Goal: Submit feedback/report problem: Provide input to the site owners about the experience or issues

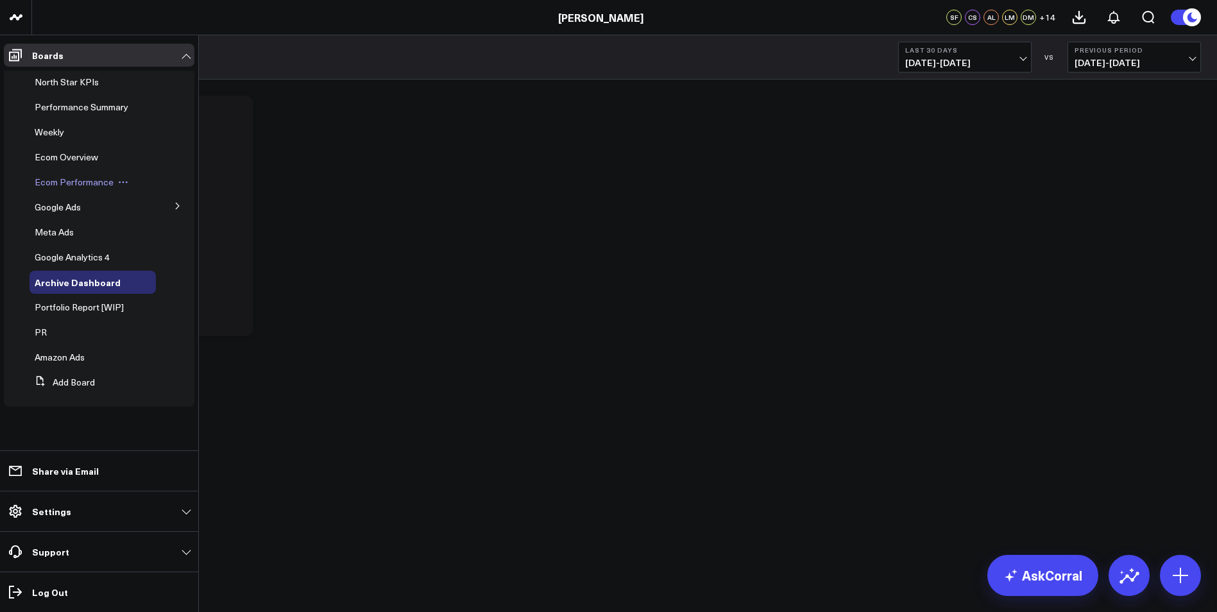
click at [69, 187] on span "Ecom Performance" at bounding box center [74, 182] width 79 height 12
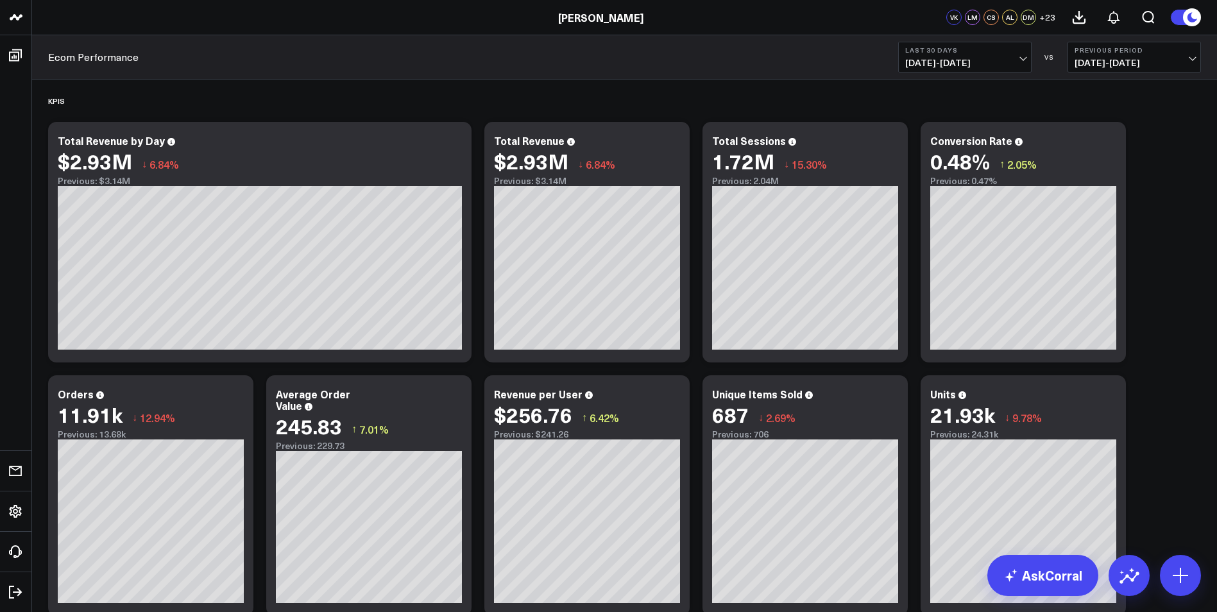
click at [997, 61] on span "[DATE] - [DATE]" at bounding box center [964, 63] width 119 height 10
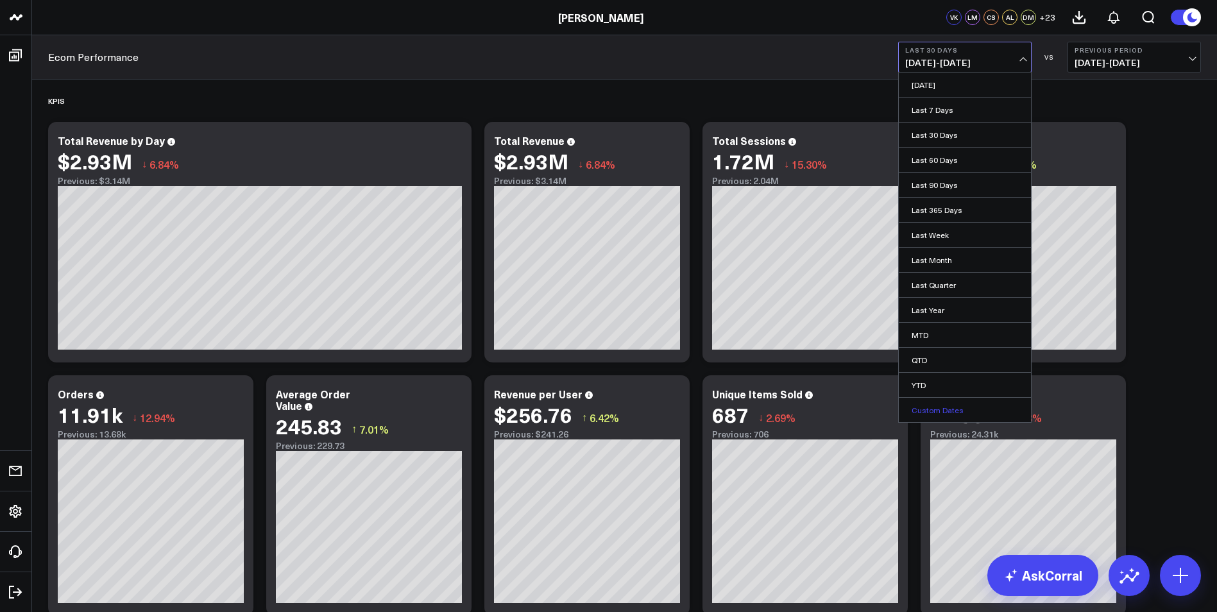
click at [935, 409] on link "Custom Dates" at bounding box center [965, 410] width 132 height 24
select select "8"
select select "2025"
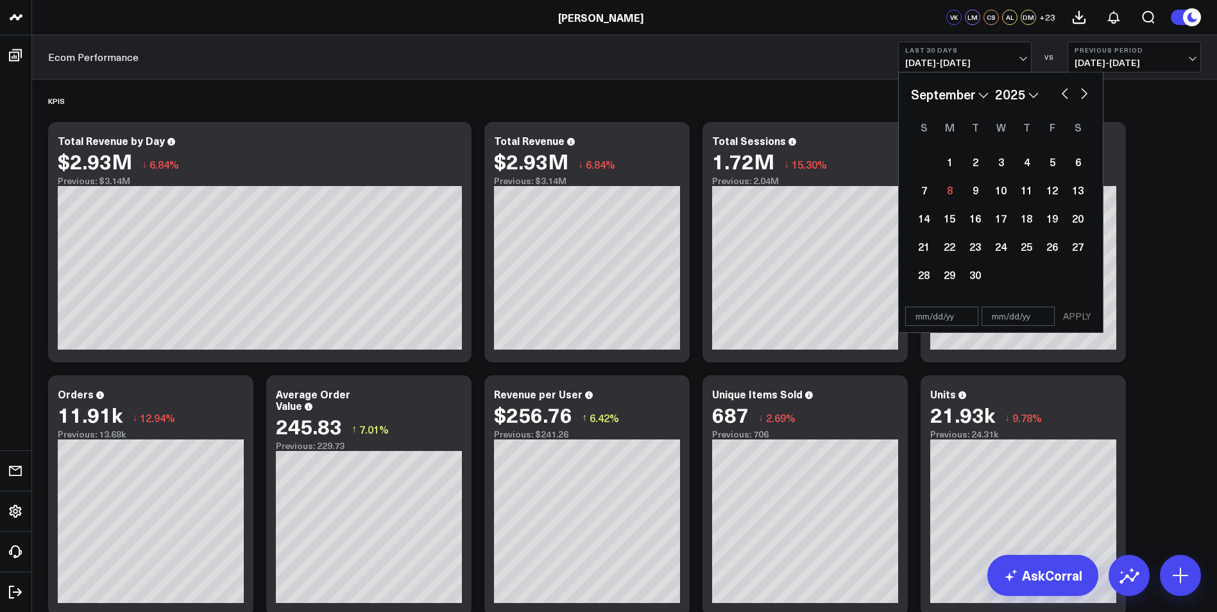
click at [1060, 92] on button "button" at bounding box center [1064, 92] width 13 height 15
select select "7"
select select "2025"
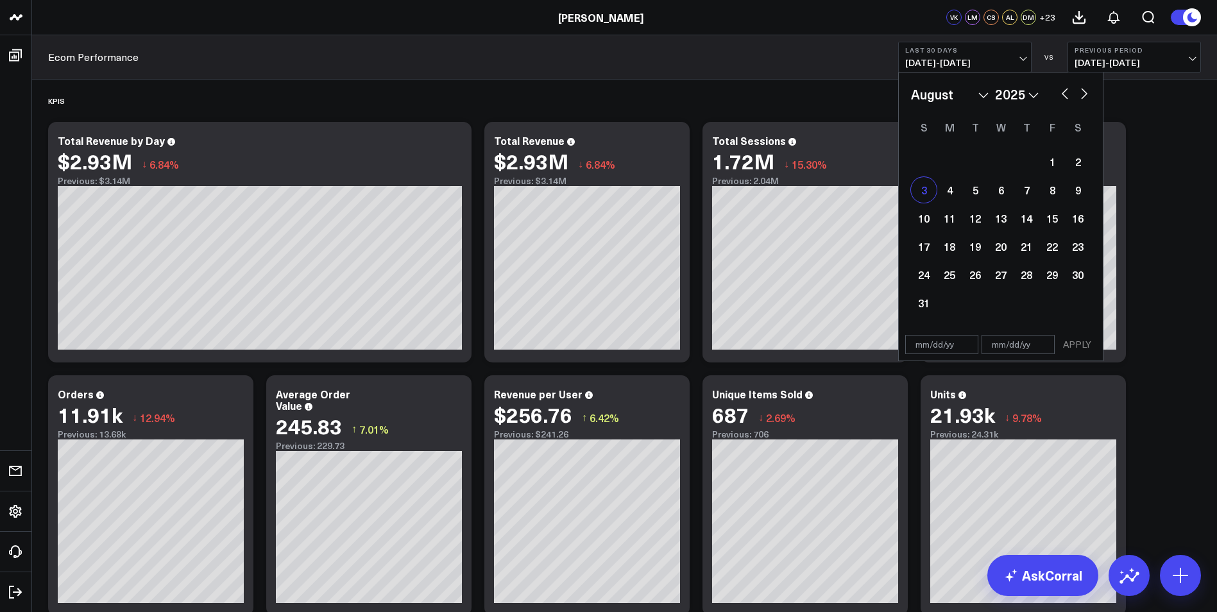
click at [925, 191] on div "3" at bounding box center [924, 190] width 26 height 26
type input "[DATE]"
select select "7"
select select "2025"
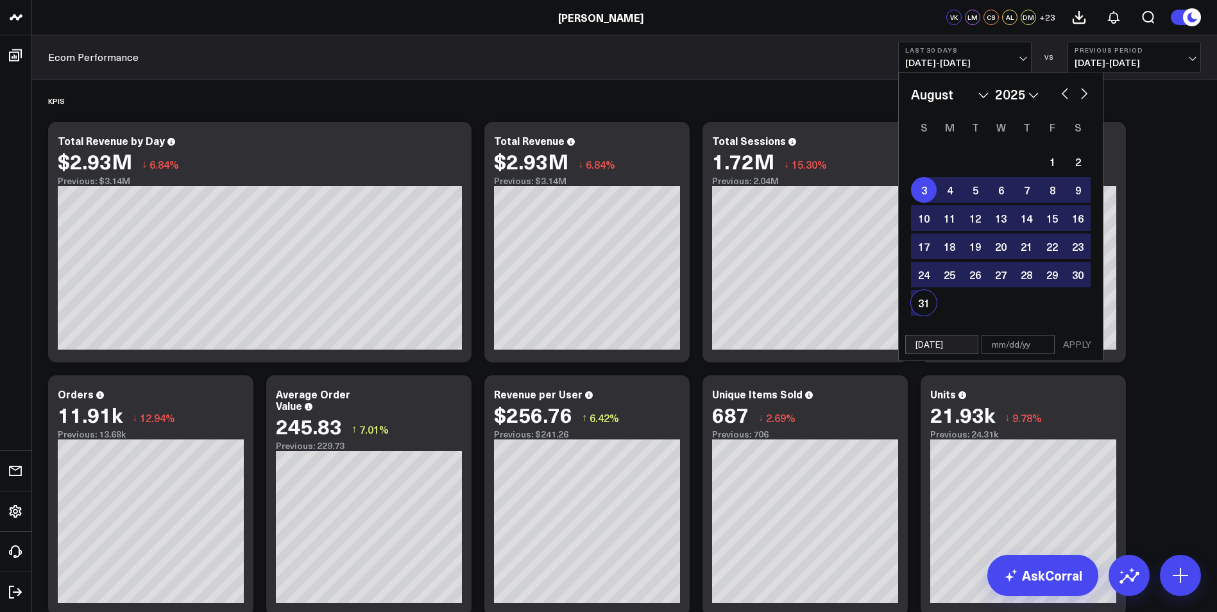
click at [918, 302] on div "31" at bounding box center [924, 303] width 26 height 26
type input "[DATE]"
select select "7"
select select "2025"
click at [1079, 343] on button "APPLY" at bounding box center [1077, 344] width 38 height 19
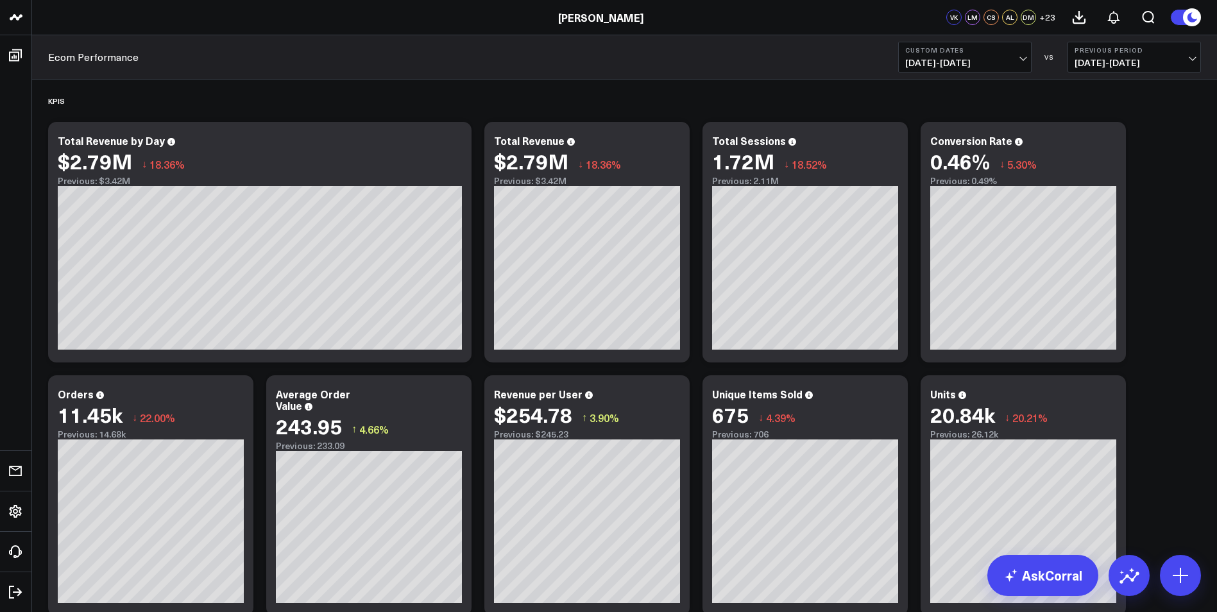
click at [1191, 61] on span "[DATE] - [DATE]" at bounding box center [1133, 63] width 119 height 10
click at [1103, 134] on link "YoY" at bounding box center [1134, 135] width 132 height 24
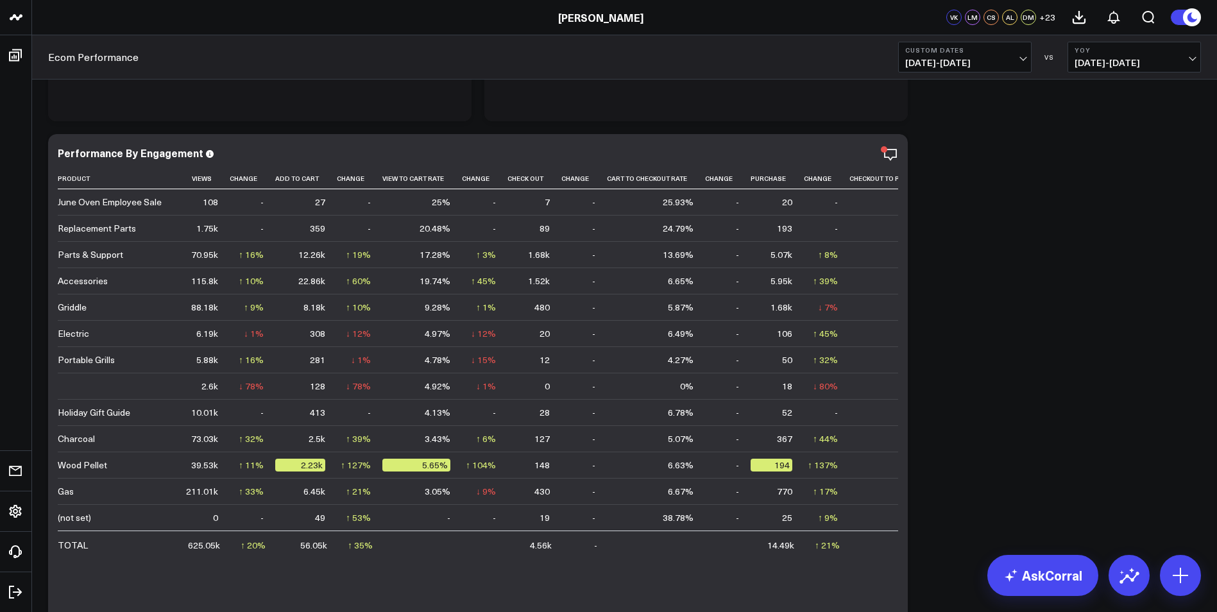
scroll to position [1860, 0]
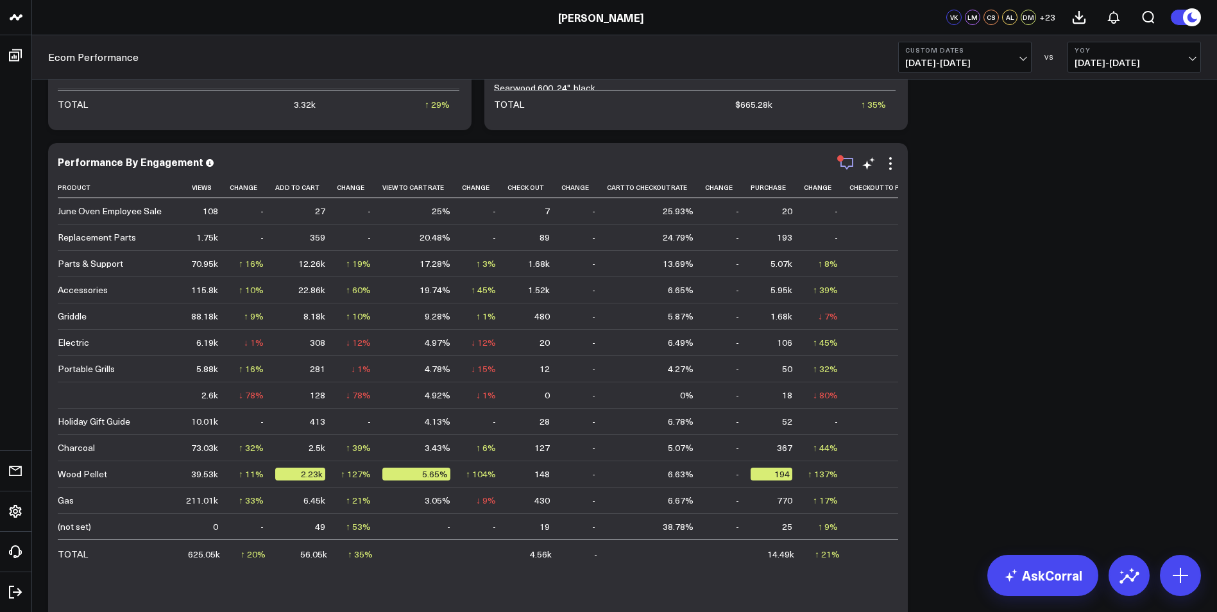
click at [844, 159] on icon "button" at bounding box center [846, 163] width 15 height 15
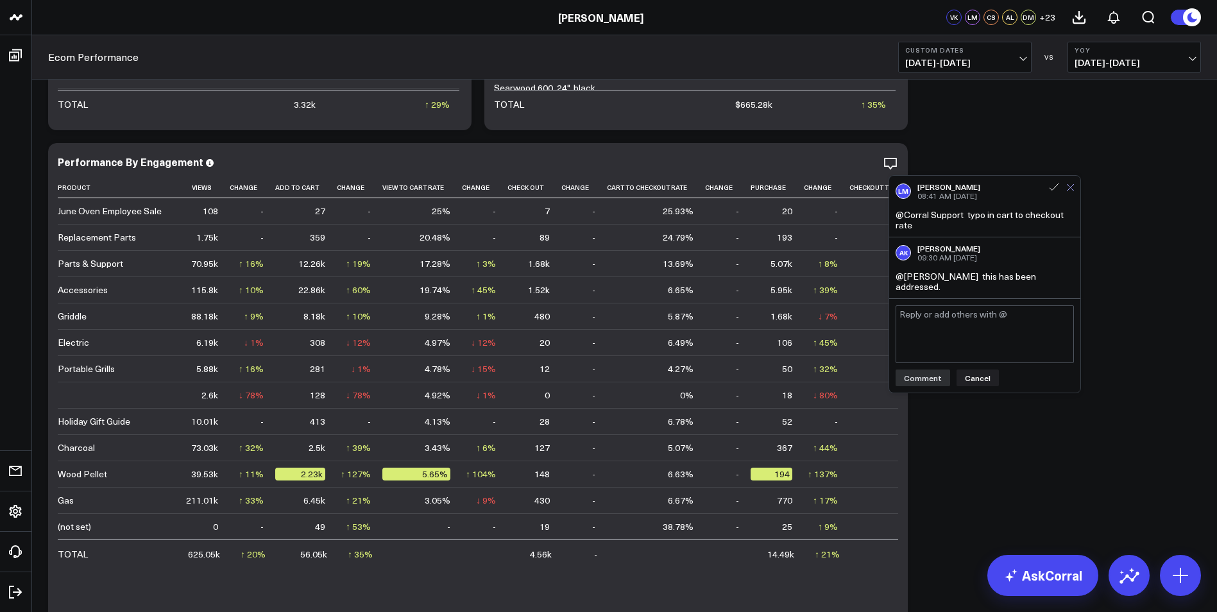
click at [1069, 185] on icon at bounding box center [1070, 187] width 8 height 8
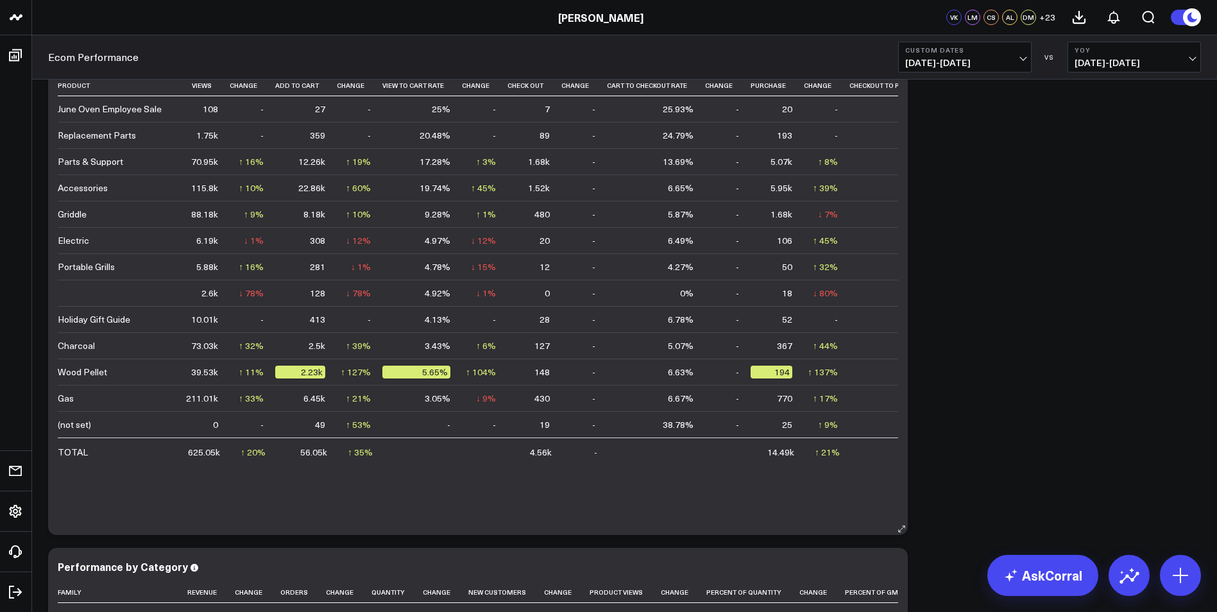
scroll to position [1898, 0]
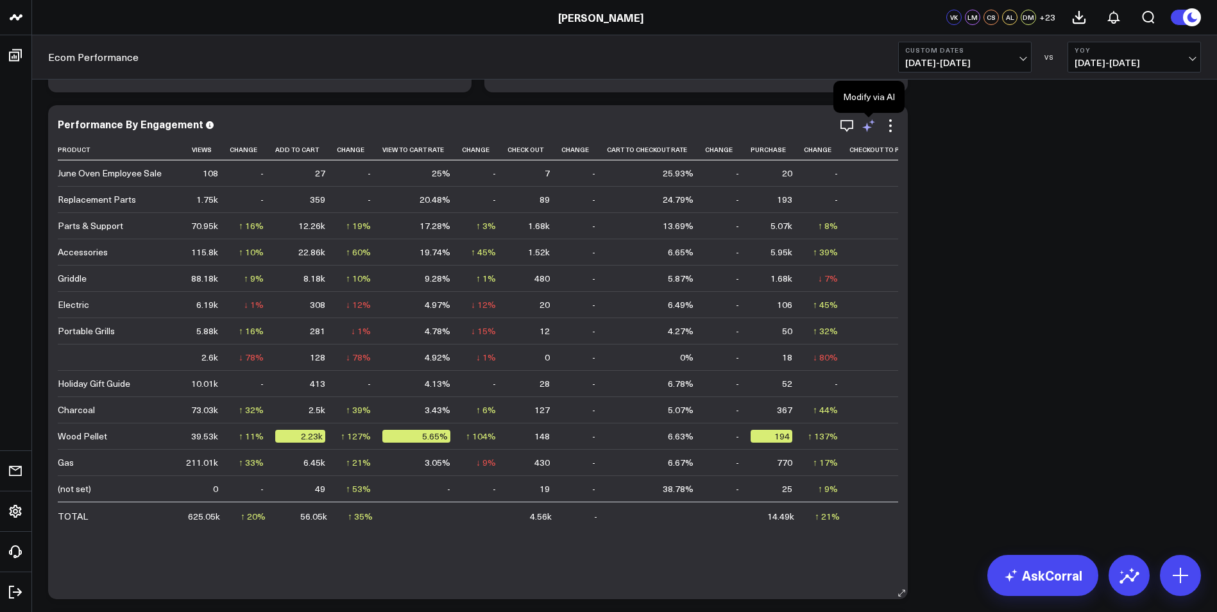
click at [870, 132] on icon at bounding box center [868, 125] width 15 height 15
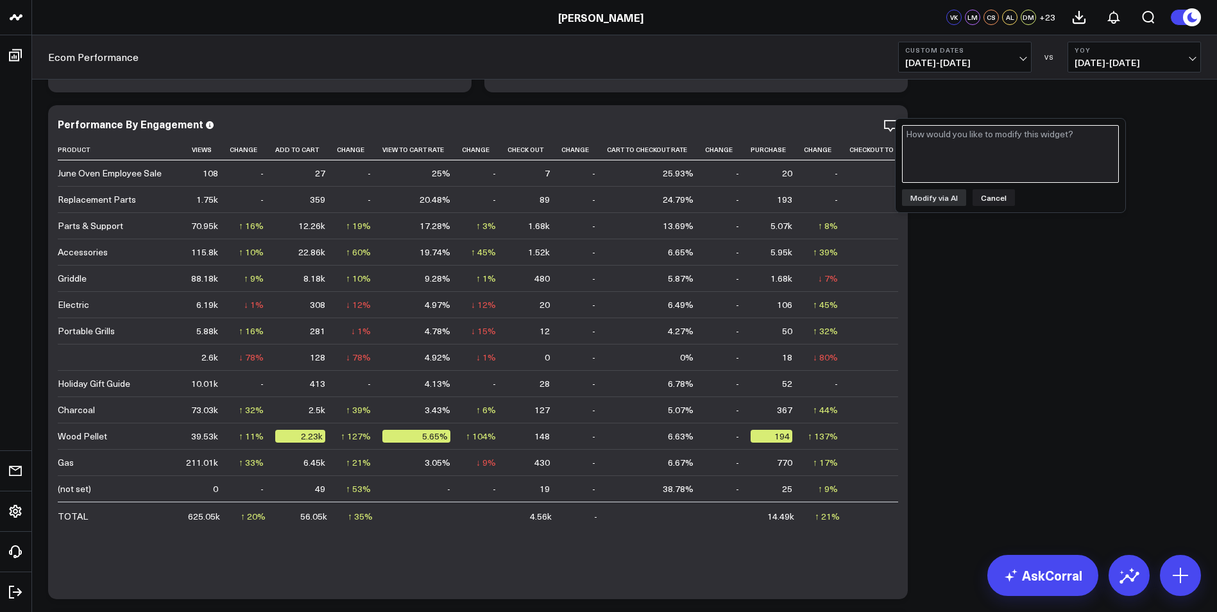
click at [976, 153] on textarea at bounding box center [1010, 154] width 217 height 58
type textarea "Can you add "Sale" category to this chart?"
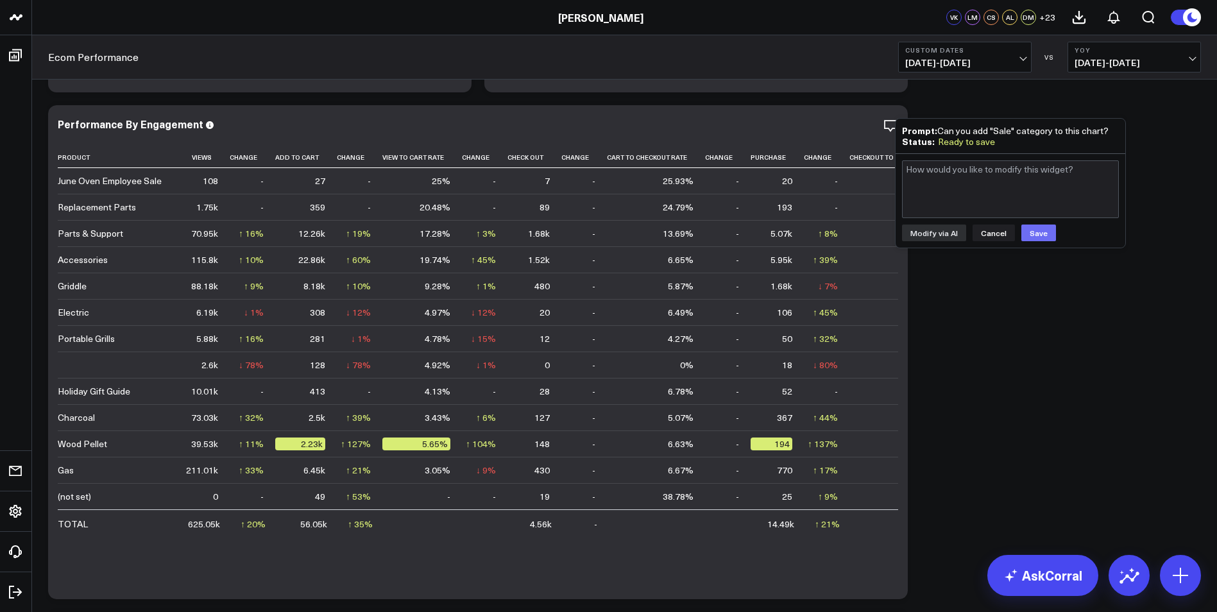
click at [1038, 233] on button "Save" at bounding box center [1038, 233] width 35 height 17
click at [989, 232] on button "Cancel" at bounding box center [993, 233] width 42 height 17
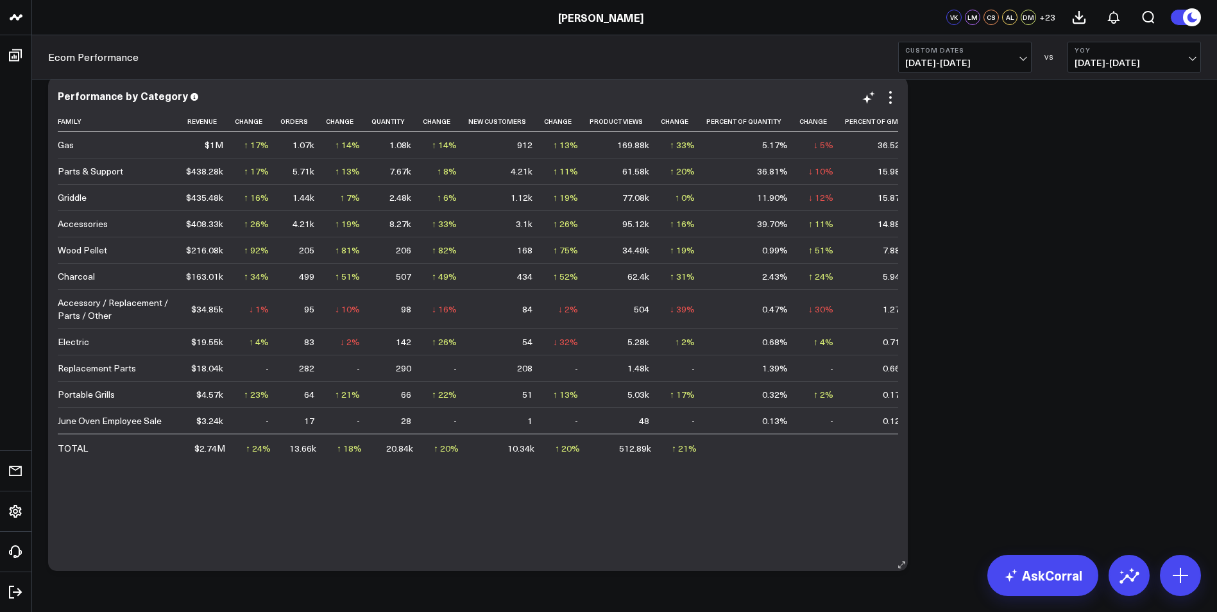
scroll to position [2411, 0]
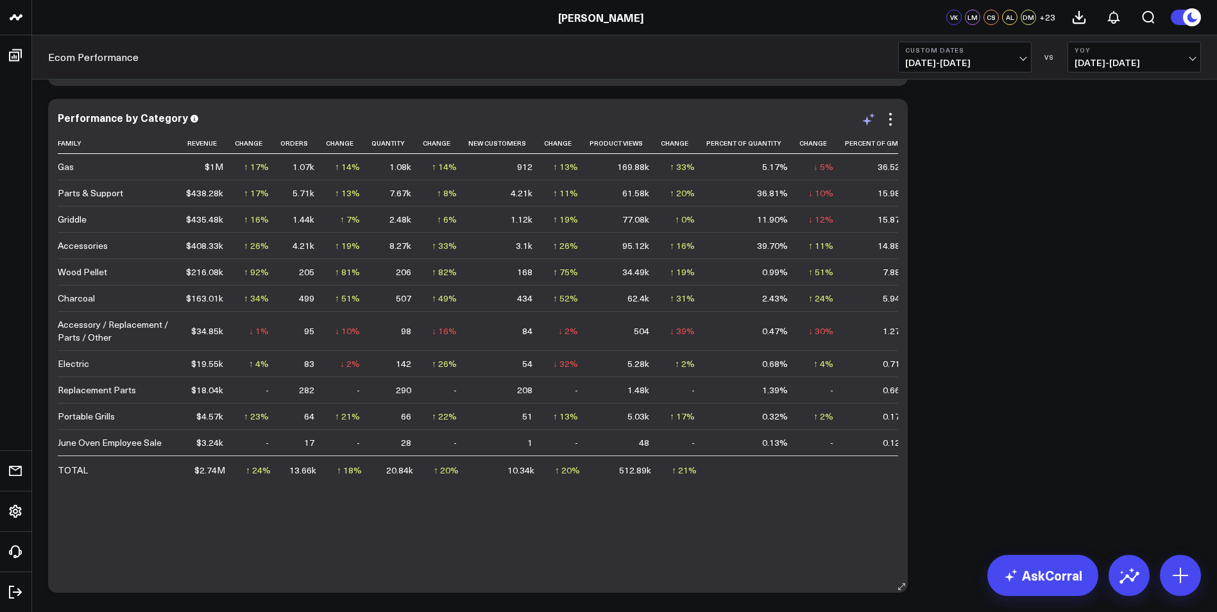
click at [873, 123] on icon at bounding box center [868, 119] width 15 height 15
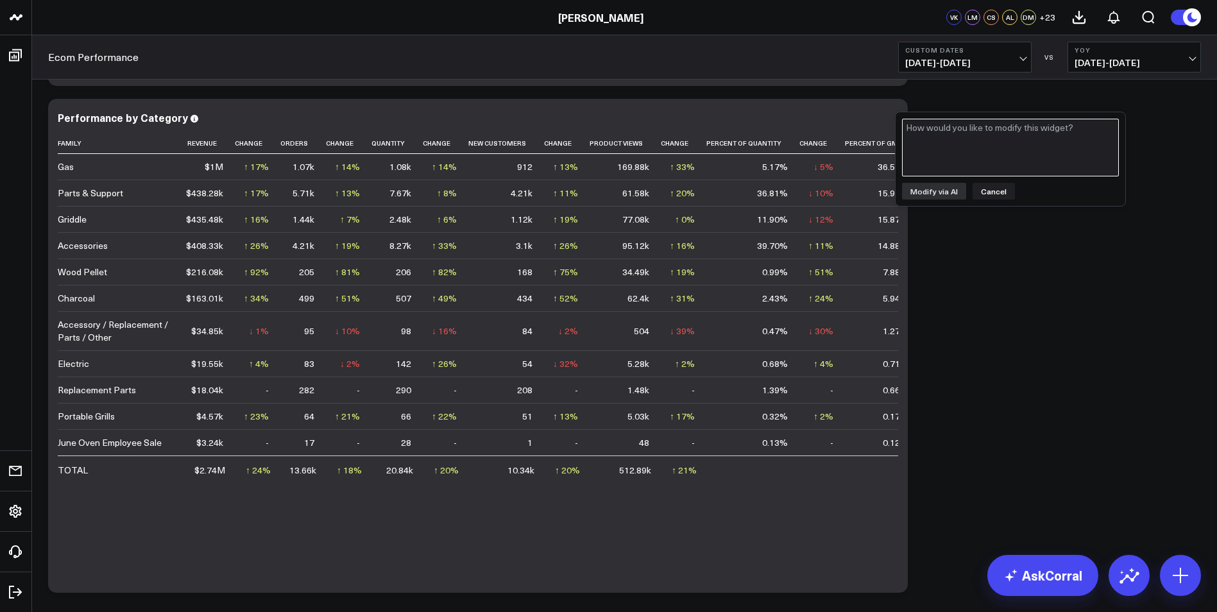
drag, startPoint x: 1020, startPoint y: 144, endPoint x: 1036, endPoint y: 143, distance: 16.0
click at [1031, 143] on textarea at bounding box center [1010, 148] width 217 height 58
type textarea "Can you add "sale" category to this chart?"
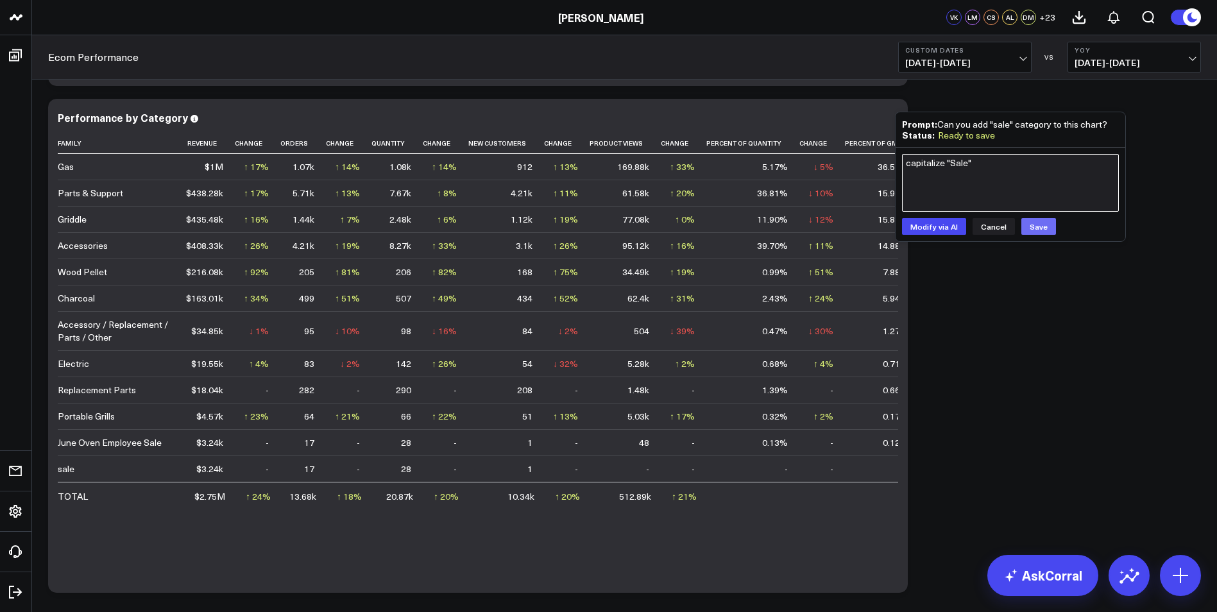
type textarea "capitalize "Sale""
click at [1031, 223] on button "Save" at bounding box center [1038, 226] width 35 height 17
click at [978, 167] on textarea "capitalize "Sale"" at bounding box center [1010, 183] width 217 height 58
click at [936, 226] on button "Modify via AI" at bounding box center [934, 226] width 64 height 17
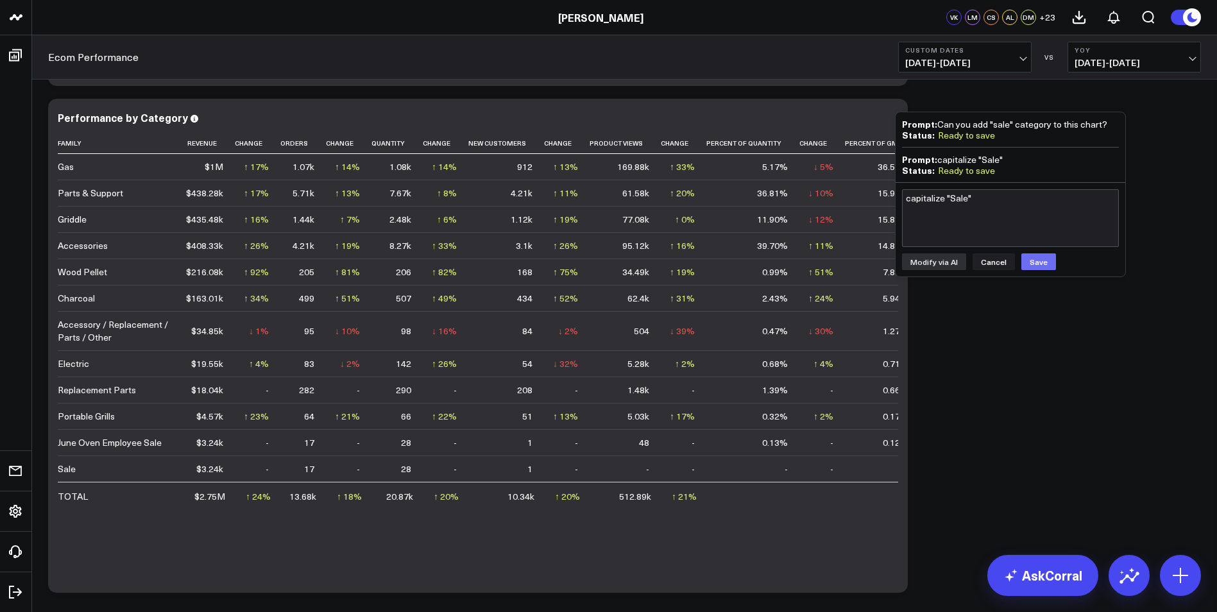
click at [1035, 260] on button "Save" at bounding box center [1038, 261] width 35 height 17
click at [992, 259] on button "Cancel" at bounding box center [993, 261] width 42 height 17
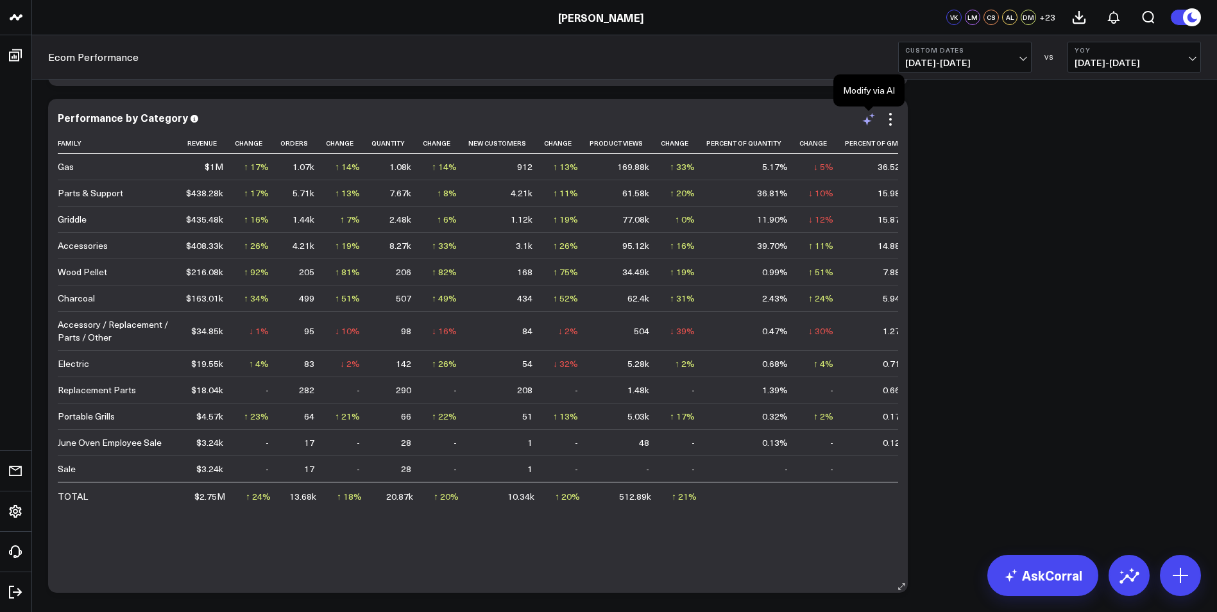
click at [870, 117] on icon at bounding box center [868, 119] width 15 height 15
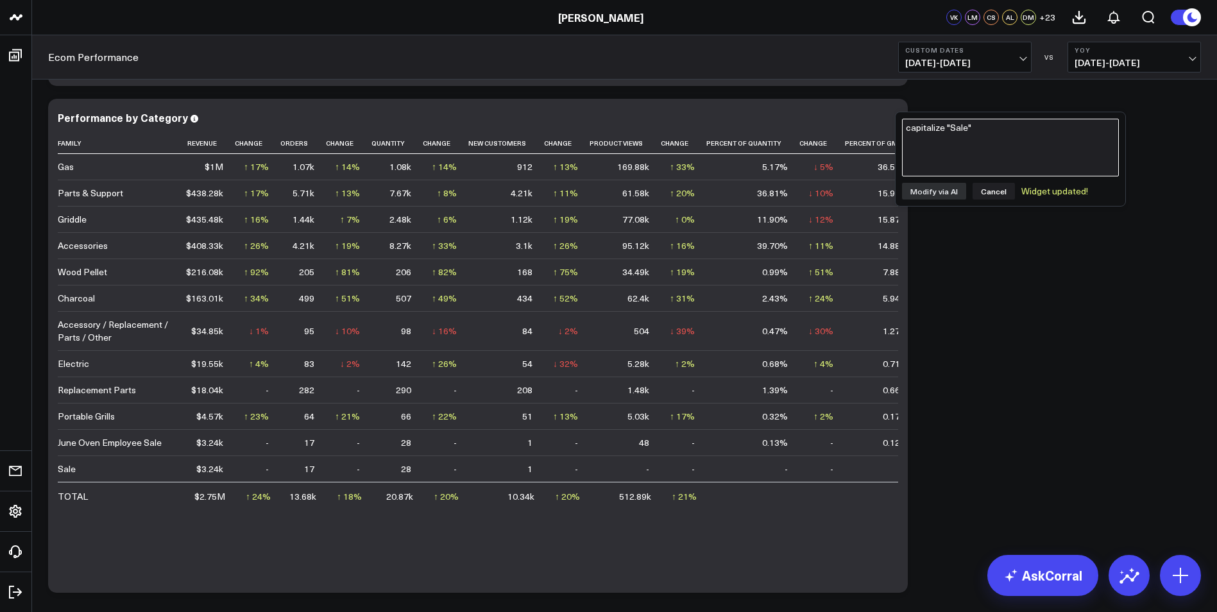
click at [953, 140] on textarea "capitalize "Sale"" at bounding box center [1010, 148] width 217 height 58
click at [990, 193] on button "Cancel" at bounding box center [993, 191] width 42 height 17
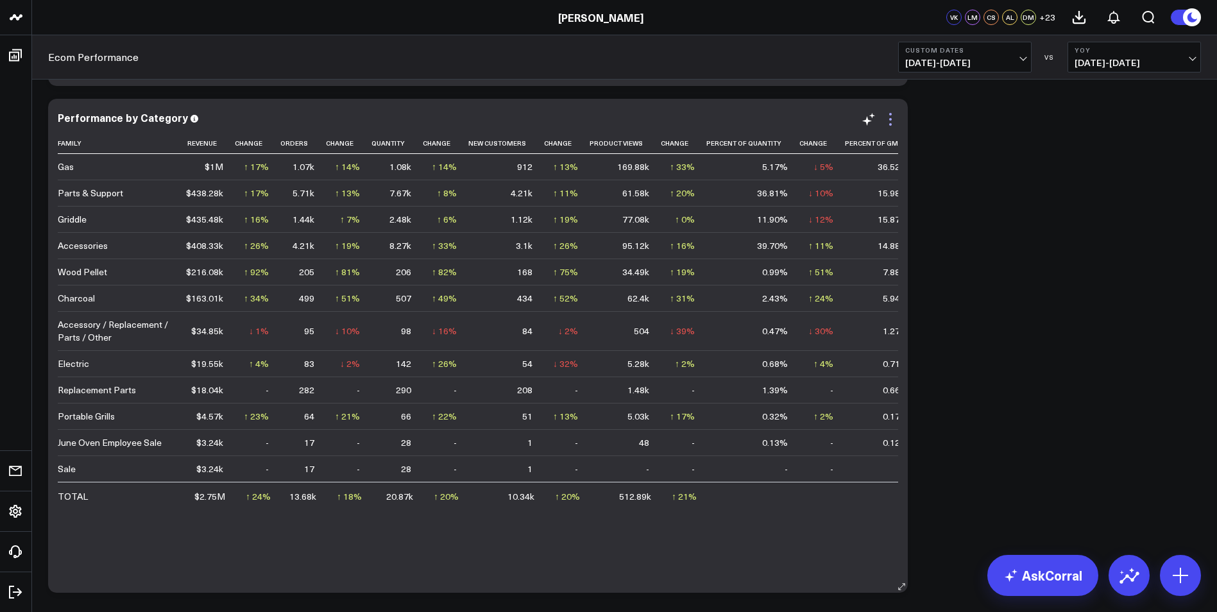
click at [887, 117] on icon at bounding box center [890, 119] width 15 height 15
click at [864, 114] on icon at bounding box center [868, 119] width 15 height 15
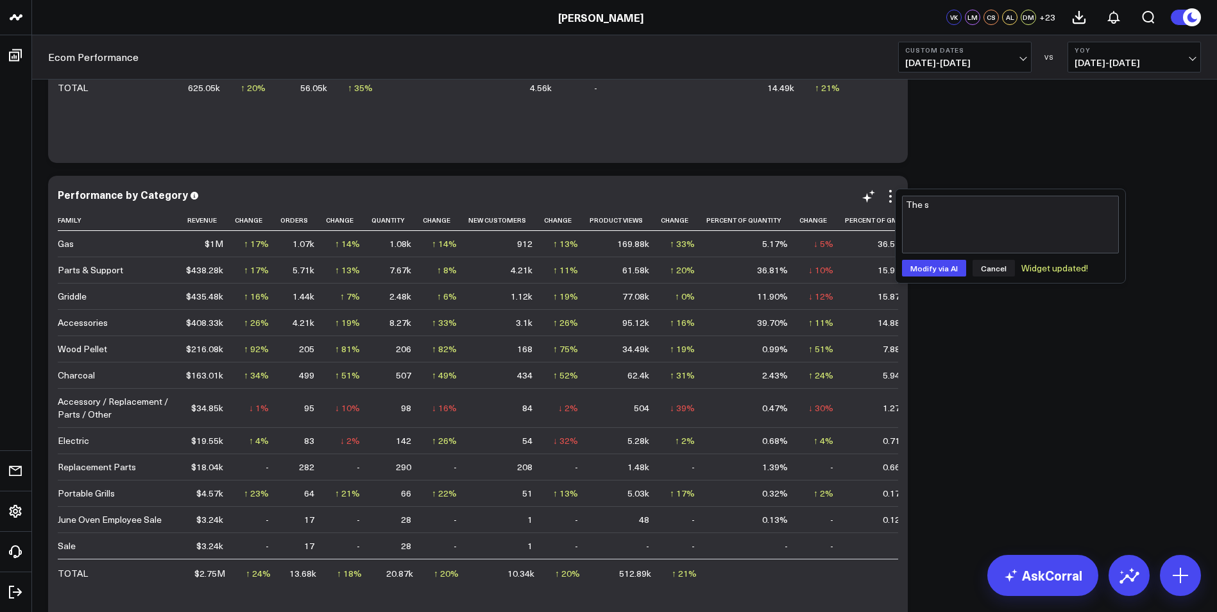
scroll to position [2475, 0]
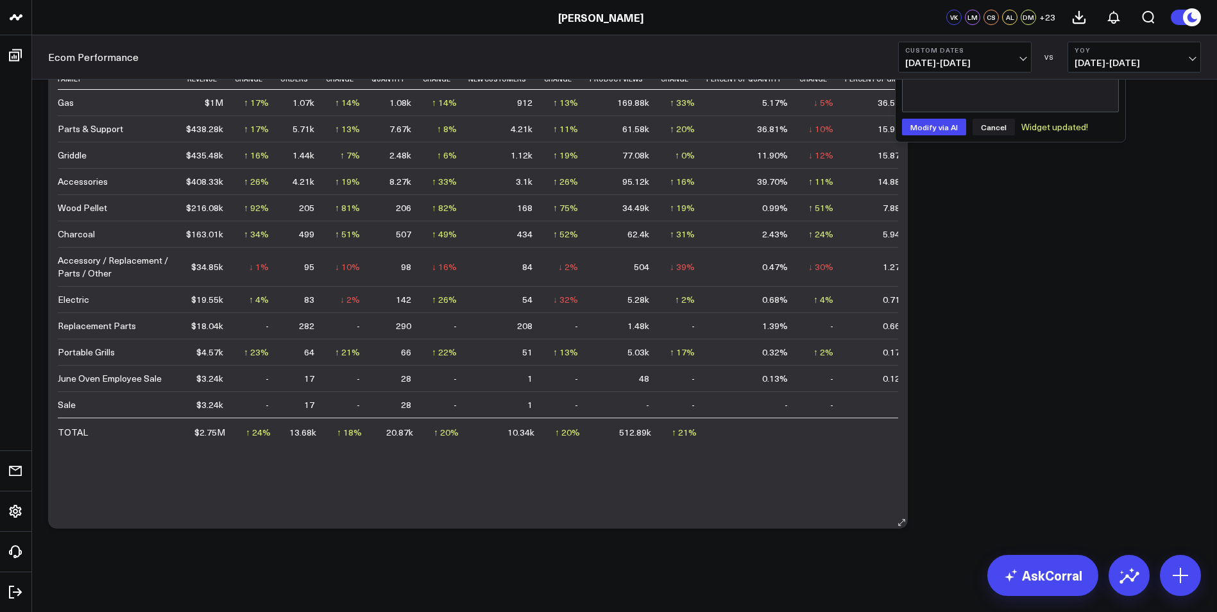
click at [873, 410] on td "-" at bounding box center [882, 404] width 75 height 26
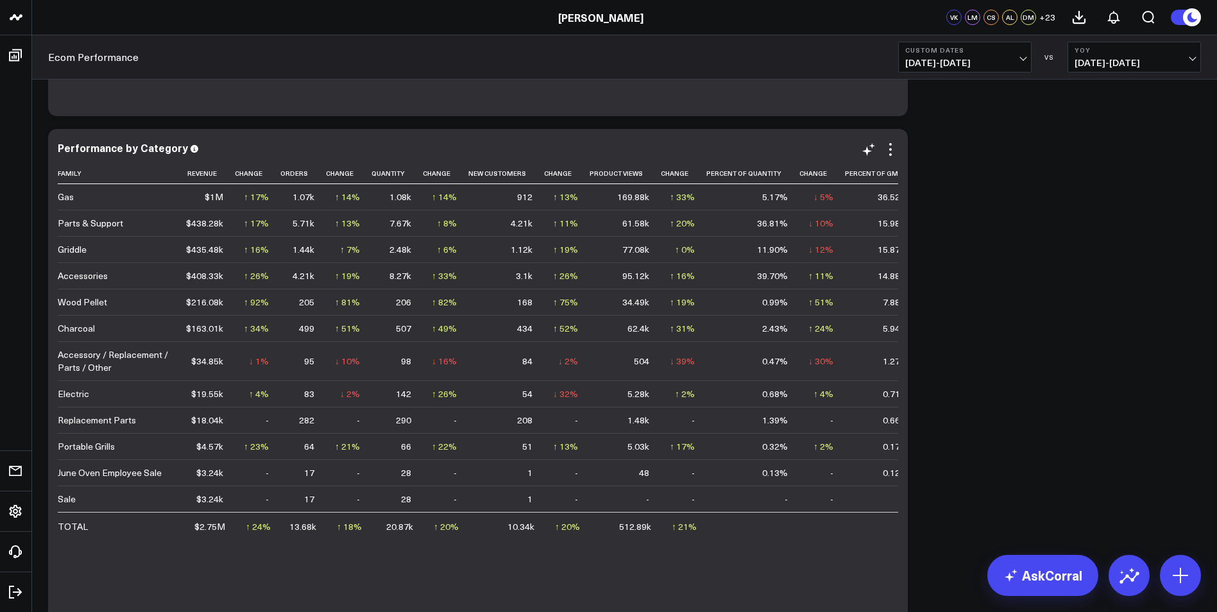
scroll to position [2219, 0]
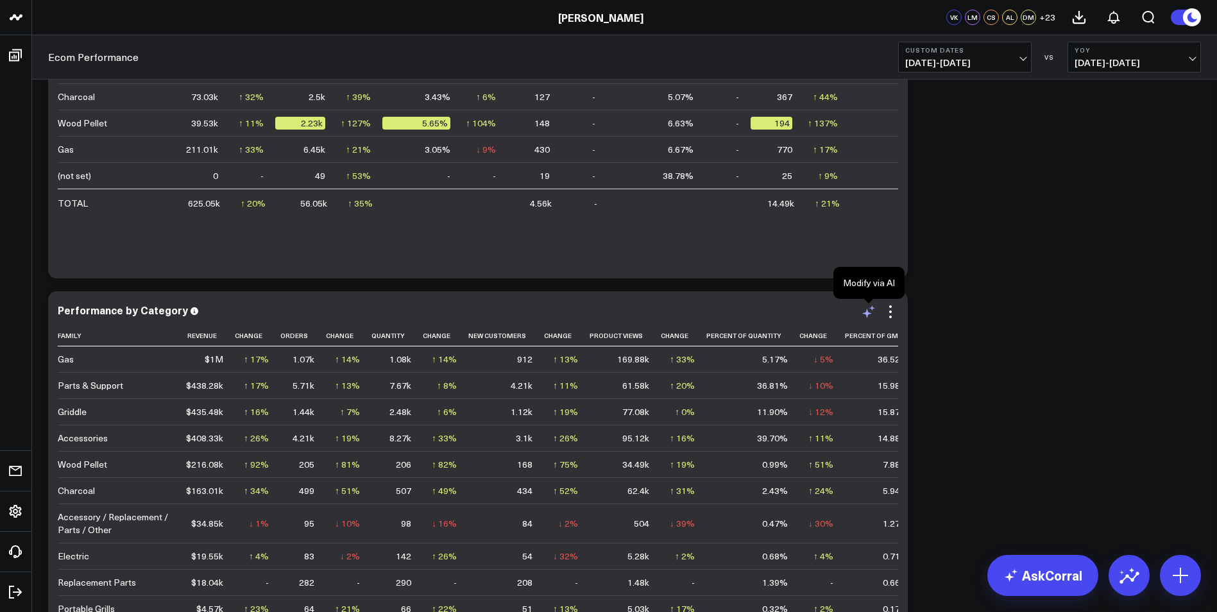
click at [867, 314] on icon at bounding box center [867, 314] width 10 height 10
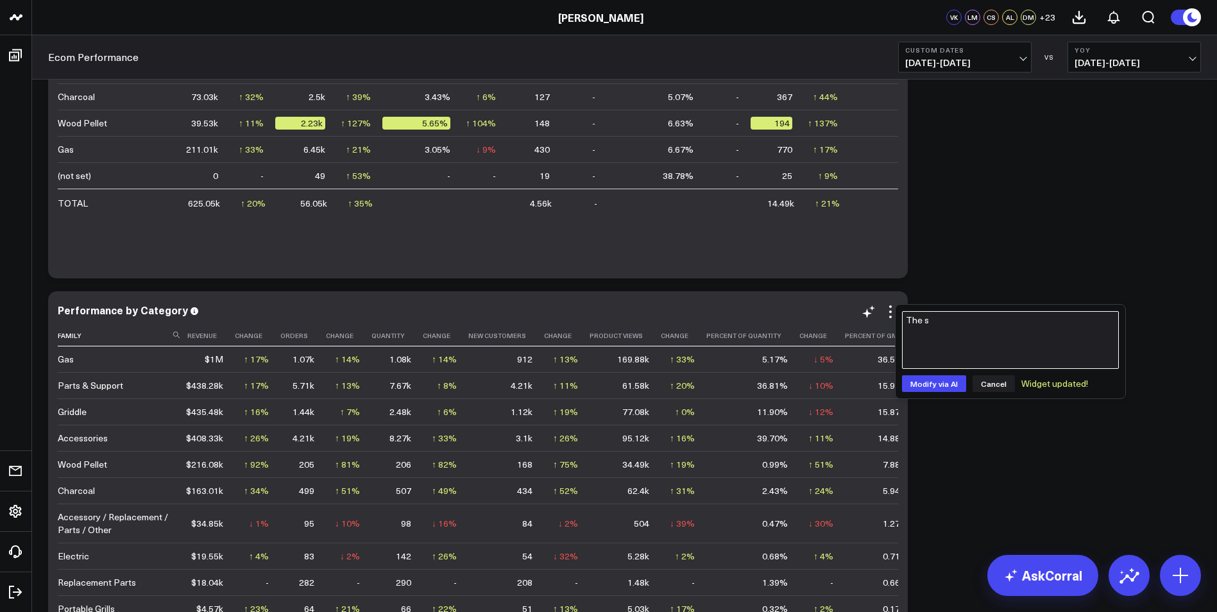
drag, startPoint x: 953, startPoint y: 322, endPoint x: 856, endPoint y: 336, distance: 98.5
type textarea "remove the sale section"
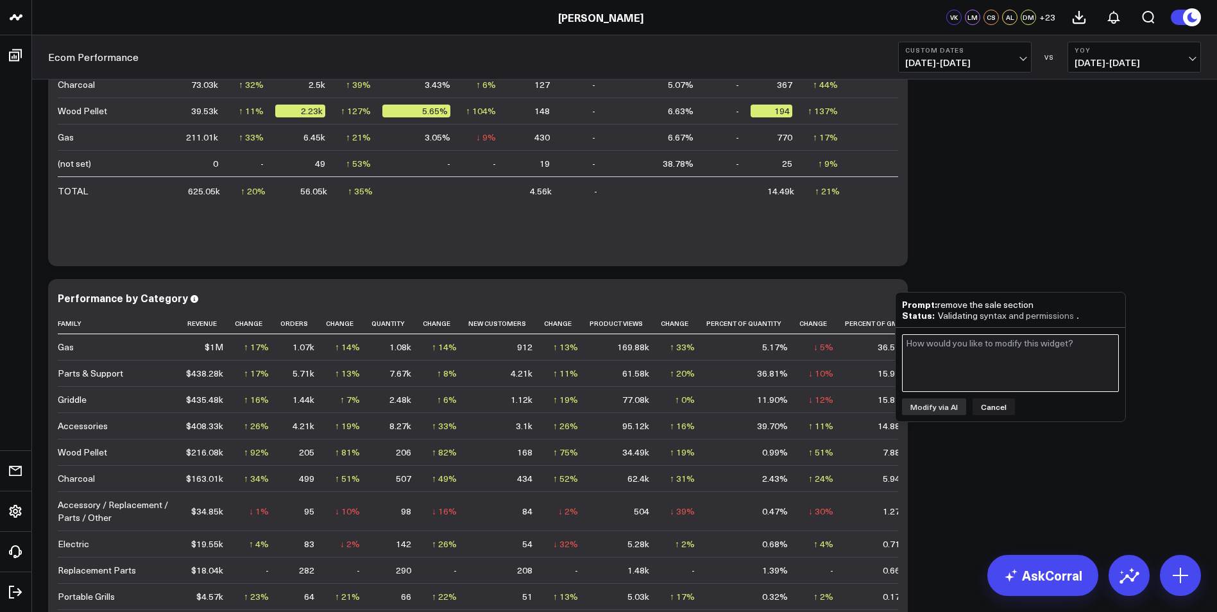
scroll to position [2347, 0]
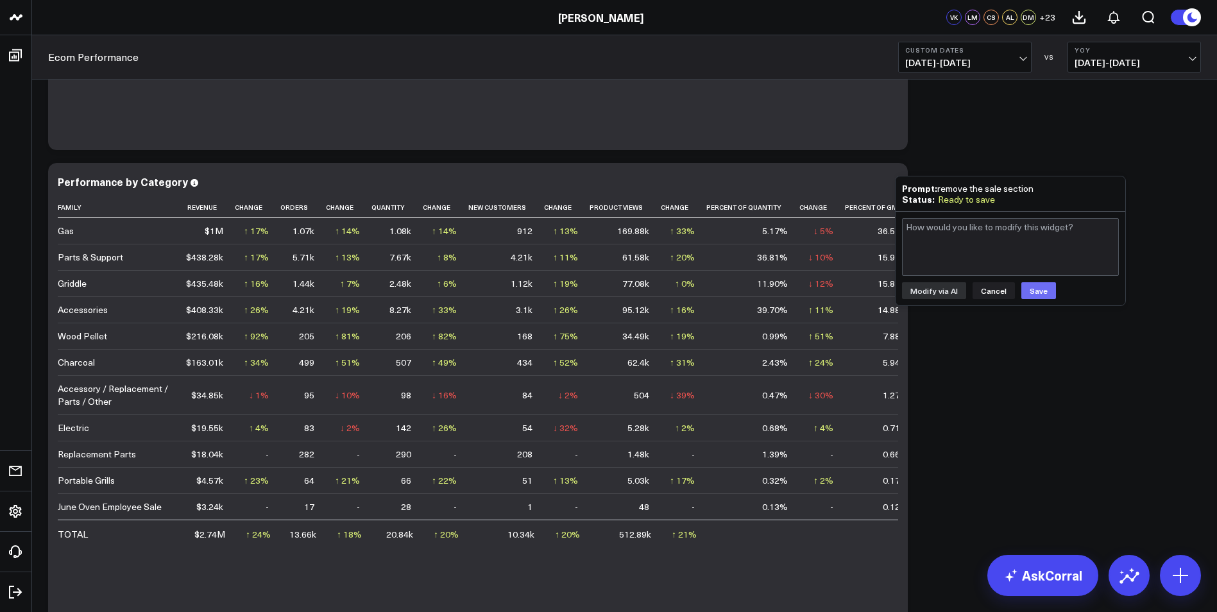
click at [1049, 287] on button "Save" at bounding box center [1038, 290] width 35 height 17
click at [992, 289] on button "Cancel" at bounding box center [993, 290] width 42 height 17
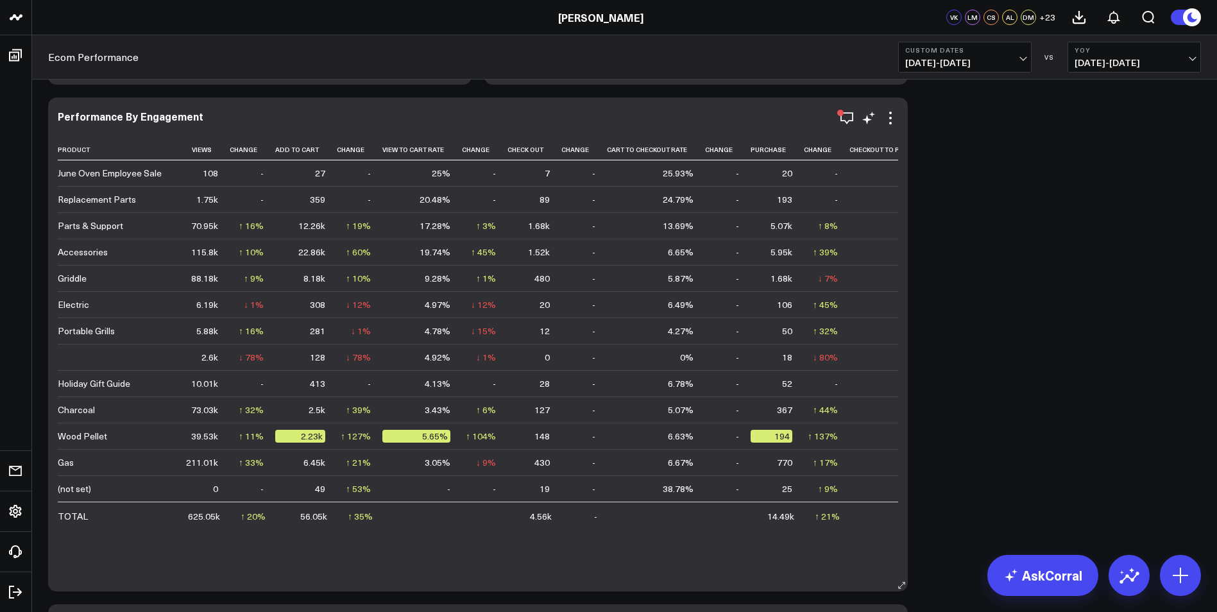
scroll to position [1898, 0]
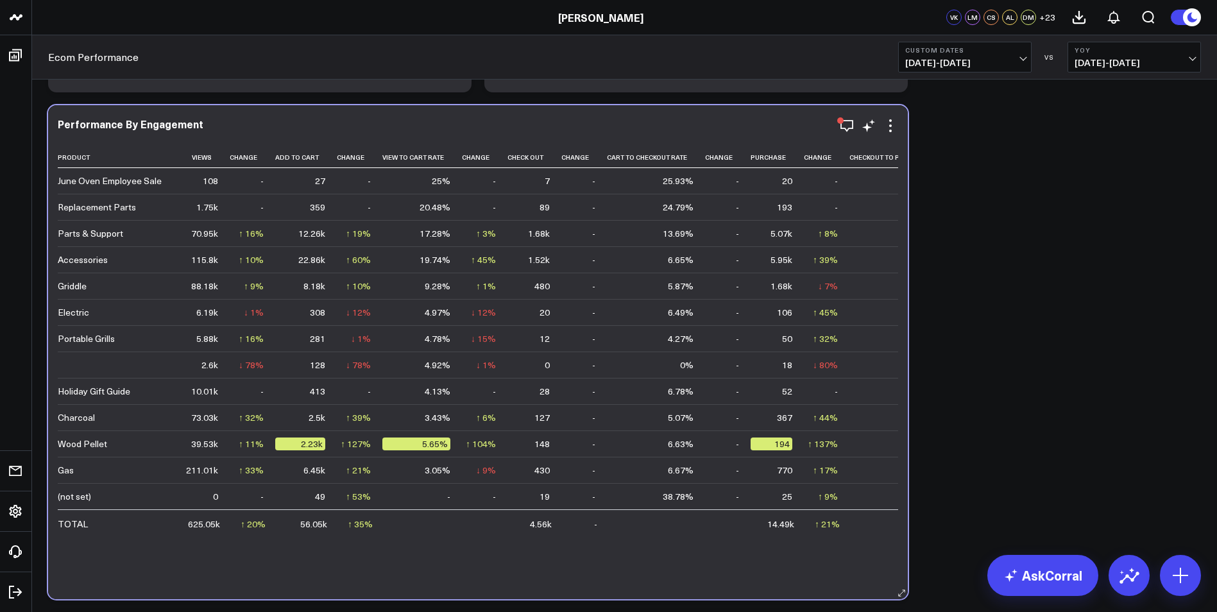
click at [421, 545] on div "Product Views Change Add To Cart Change View To Cart Rate Change Check Out Chan…" at bounding box center [478, 362] width 840 height 447
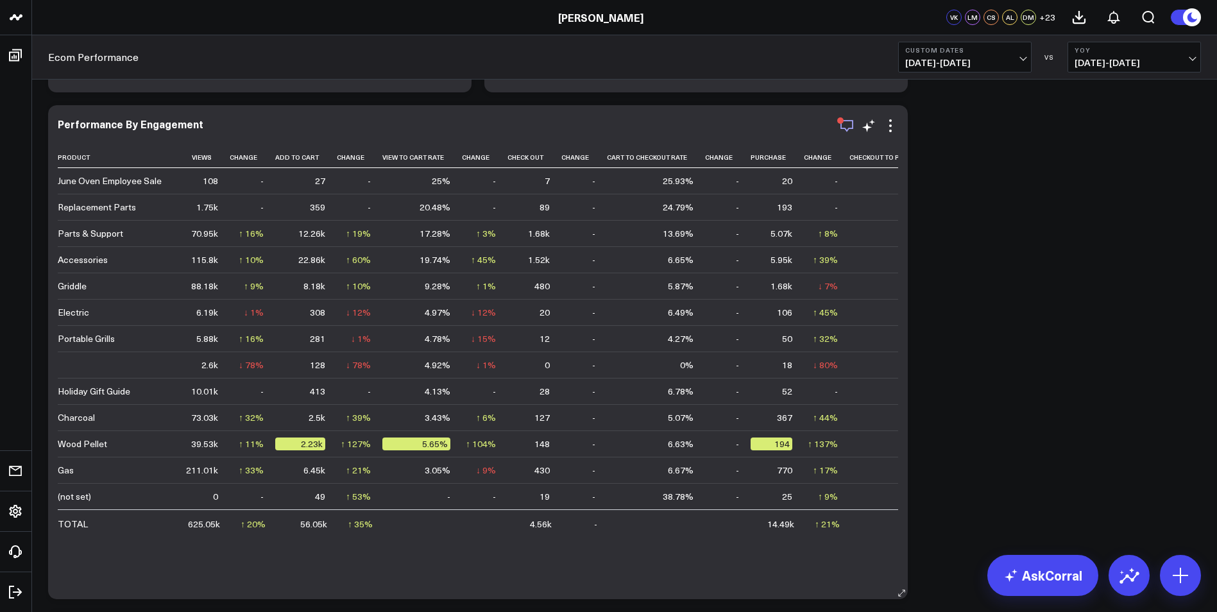
click at [845, 126] on icon "button" at bounding box center [846, 125] width 15 height 15
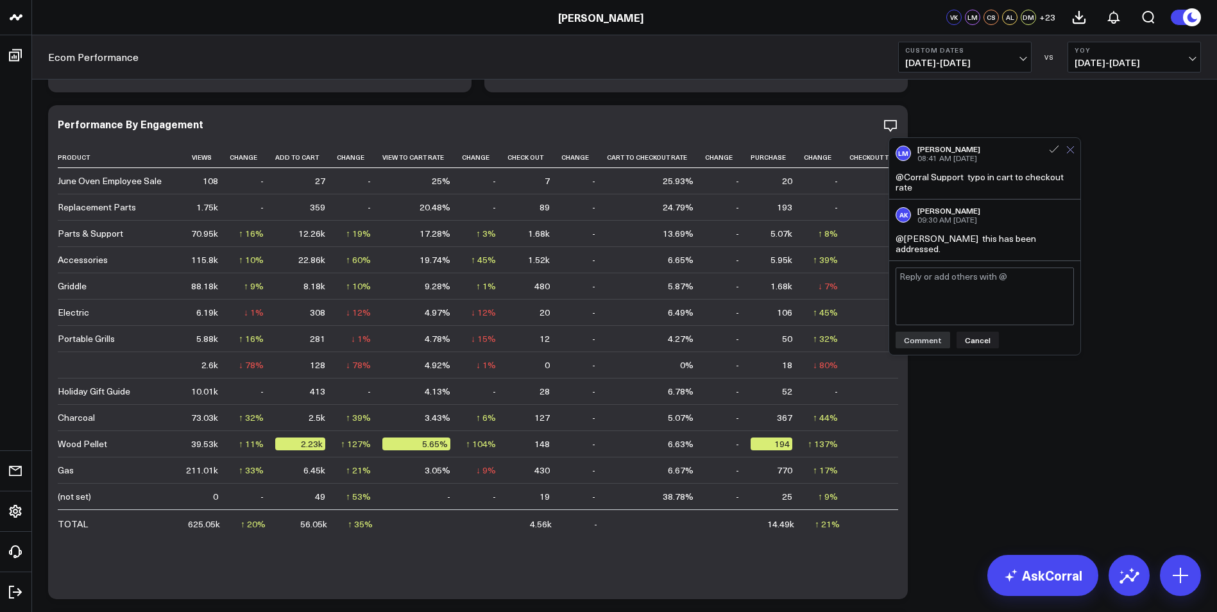
click at [1073, 151] on icon at bounding box center [1070, 150] width 8 height 8
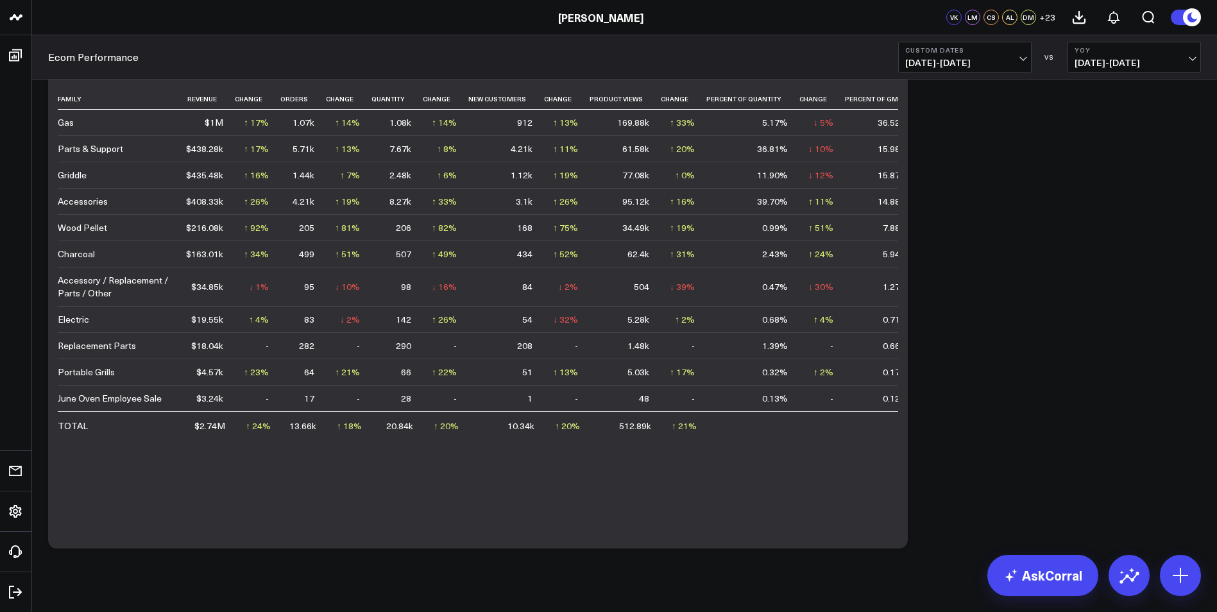
scroll to position [2475, 0]
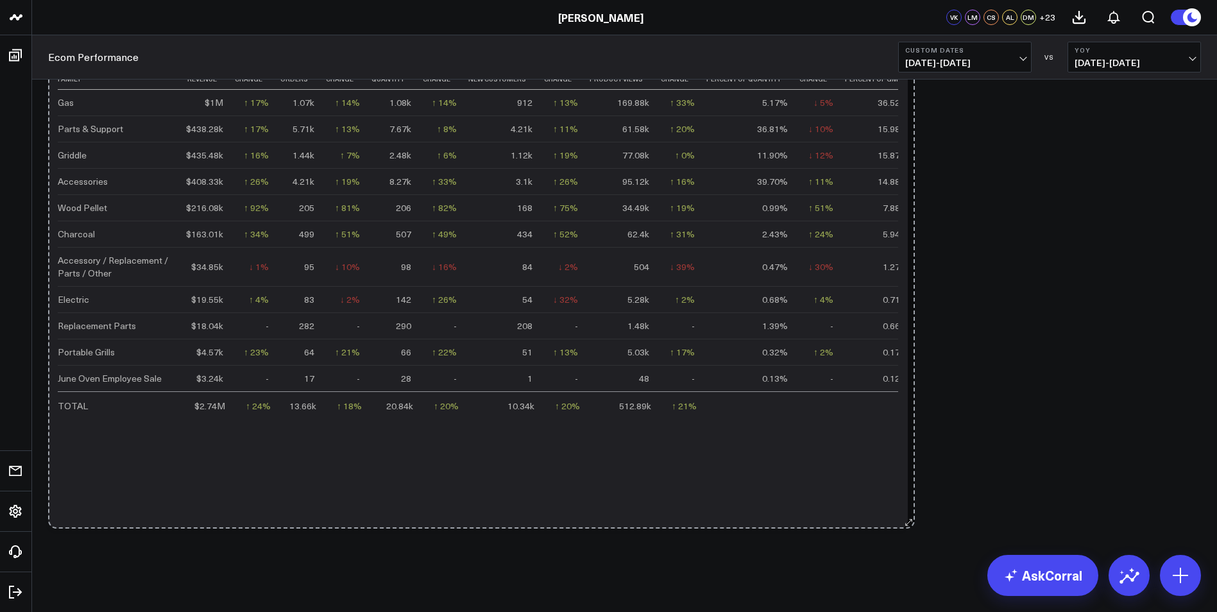
drag, startPoint x: 899, startPoint y: 520, endPoint x: 906, endPoint y: 569, distance: 49.3
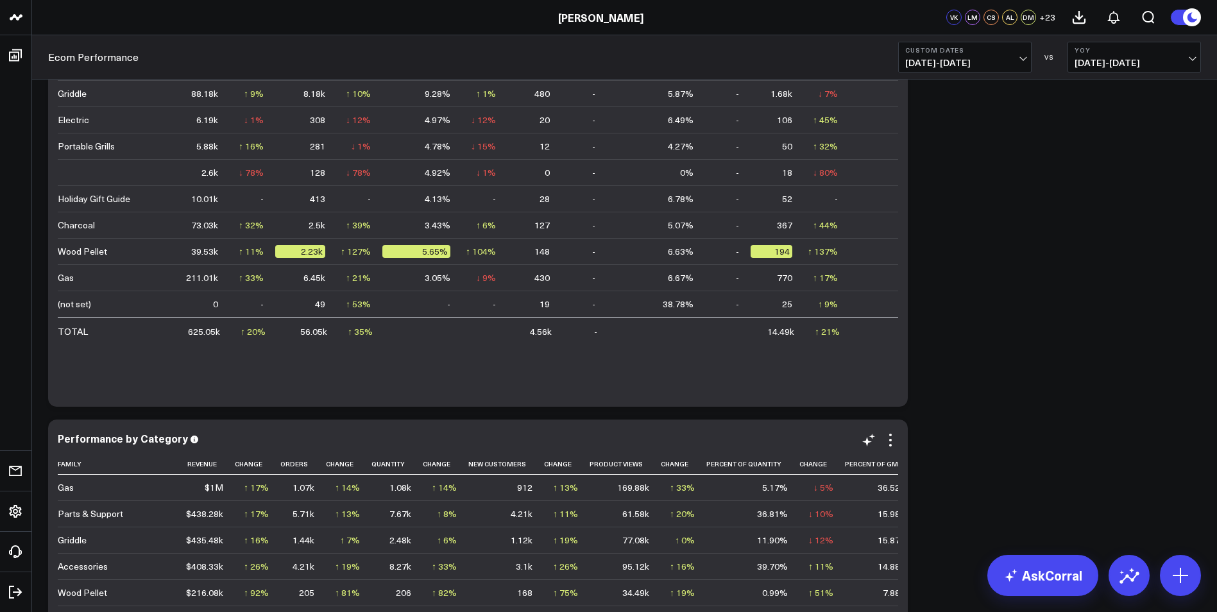
scroll to position [1898, 0]
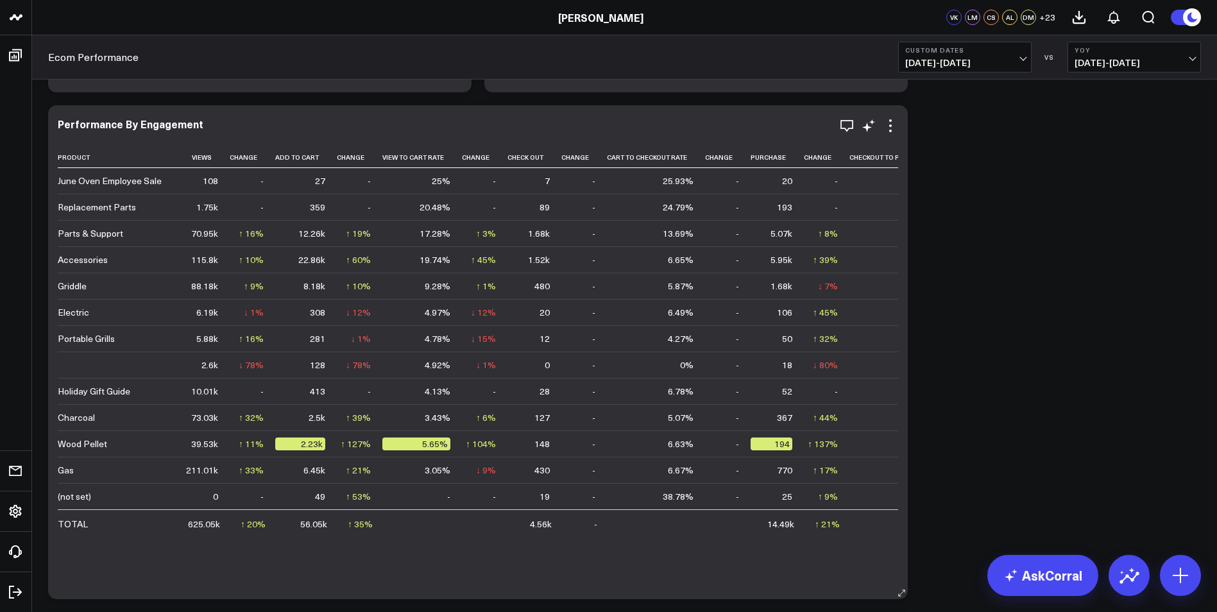
click at [421, 443] on div "5.65%" at bounding box center [416, 443] width 68 height 13
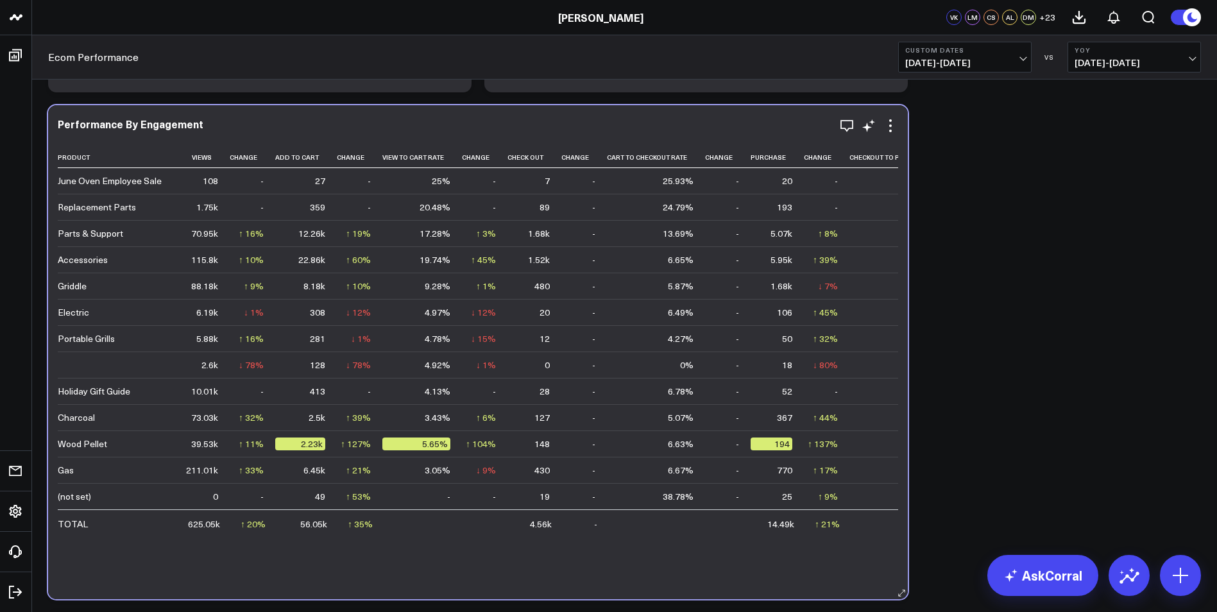
click at [393, 445] on div "5.65%" at bounding box center [416, 443] width 68 height 13
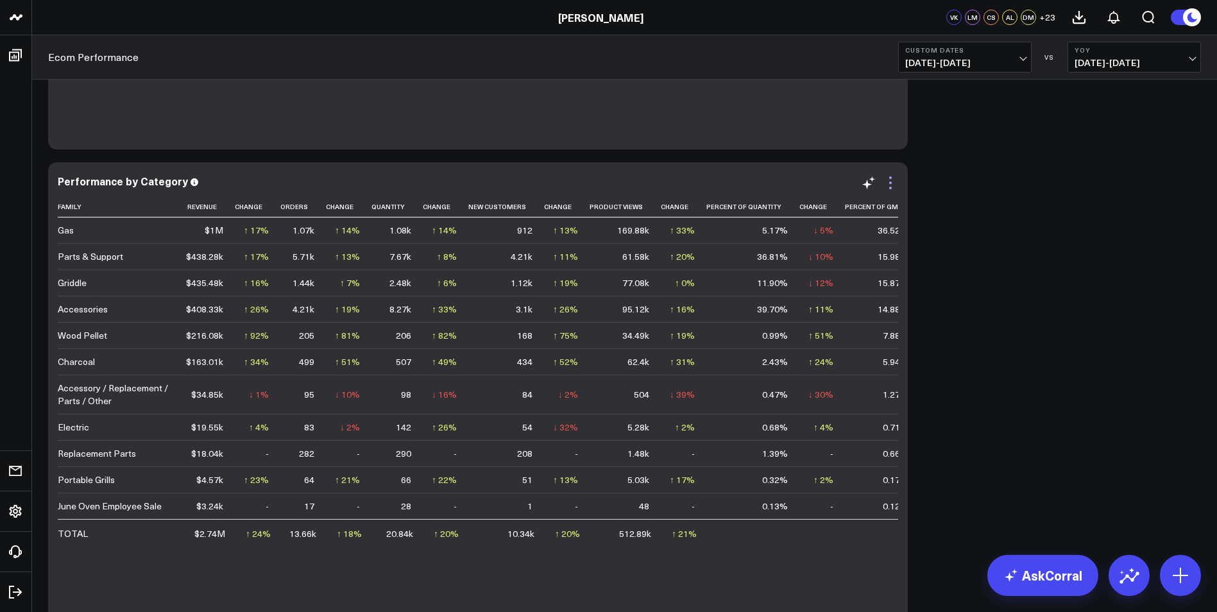
scroll to position [2347, 0]
click at [1045, 577] on link "AskCorral" at bounding box center [1042, 575] width 111 height 41
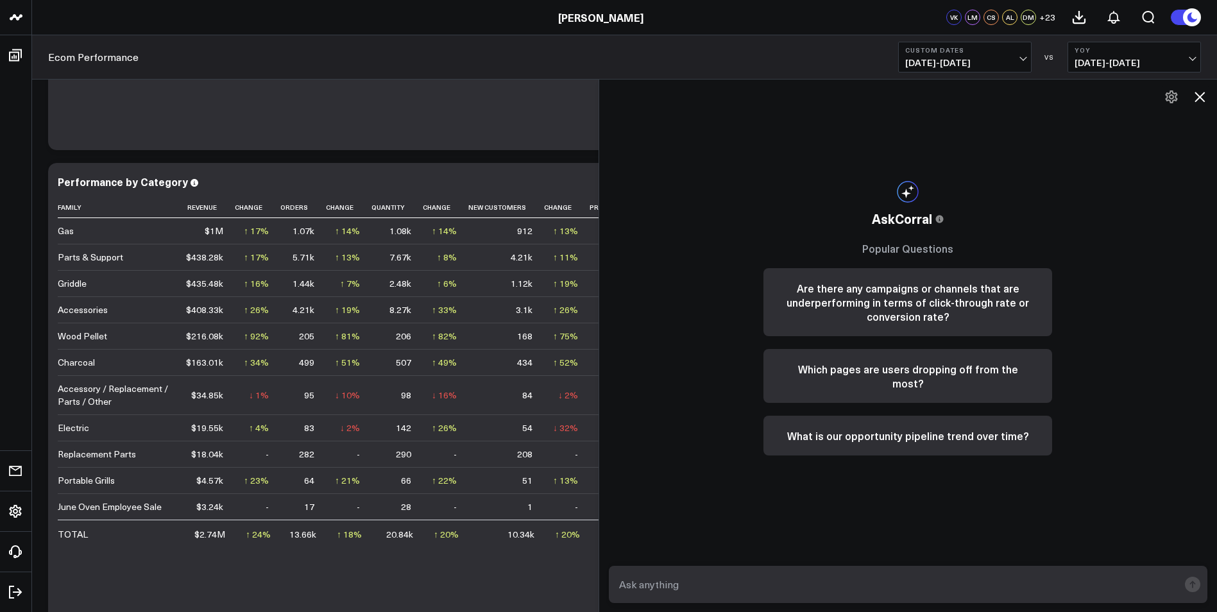
click at [1023, 579] on textarea at bounding box center [897, 584] width 563 height 23
drag, startPoint x: 1016, startPoint y: 584, endPoint x: 1042, endPoint y: 579, distance: 26.2
click at [1022, 584] on textarea at bounding box center [897, 584] width 563 height 23
type textarea "Can you add an additional category to category charts?"
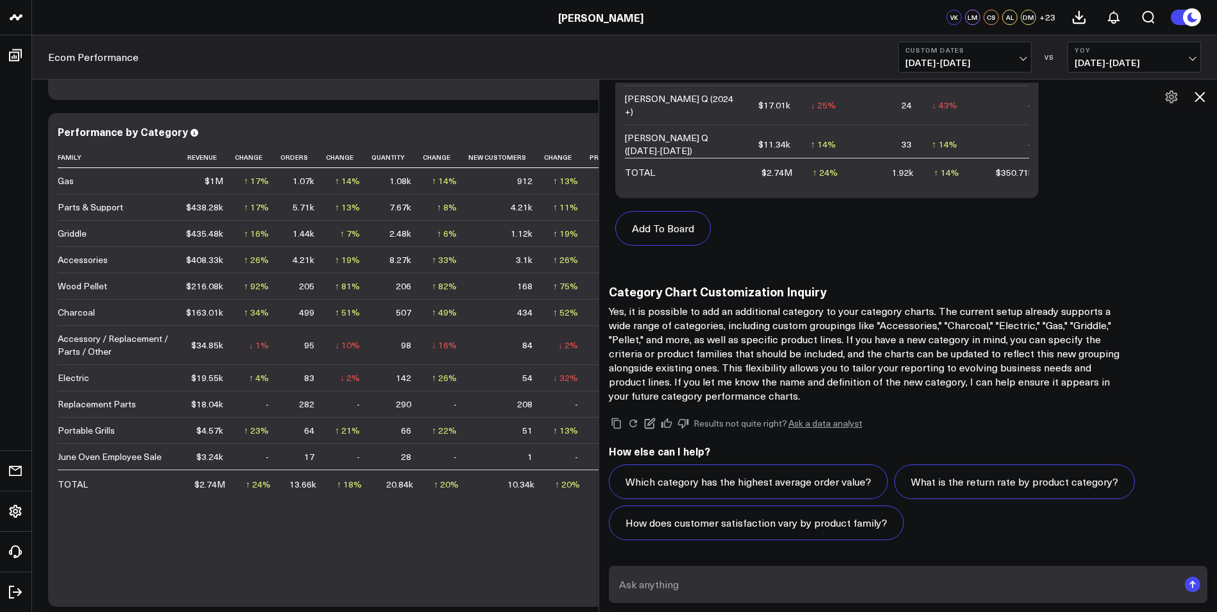
scroll to position [2411, 0]
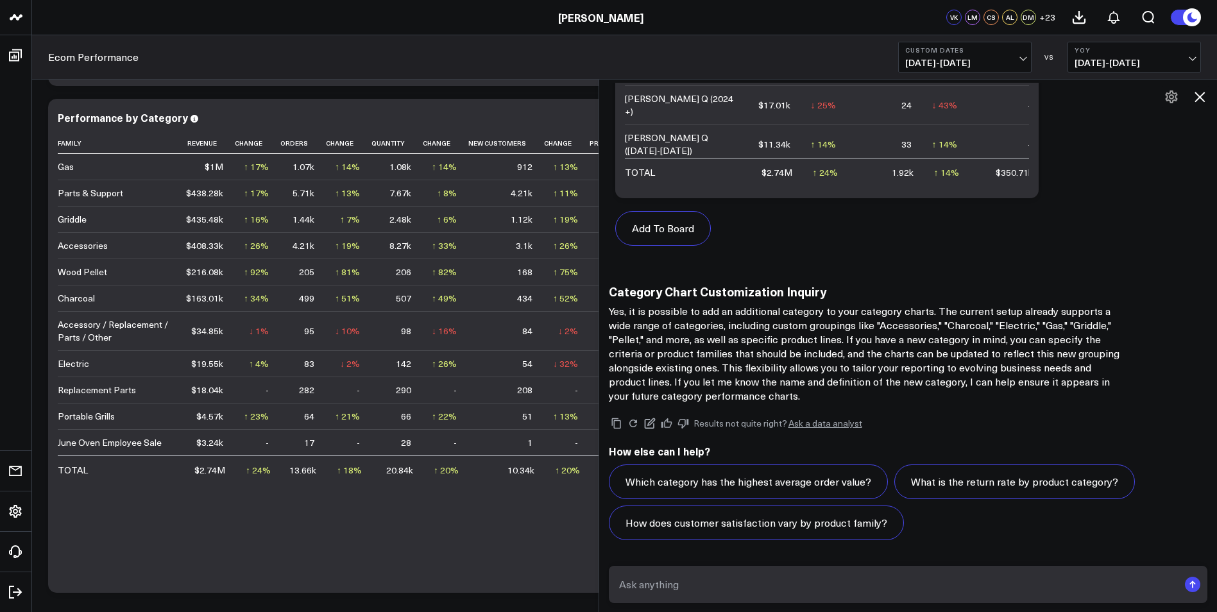
click at [998, 581] on textarea at bounding box center [897, 584] width 563 height 23
drag, startPoint x: 903, startPoint y: 590, endPoint x: 910, endPoint y: 591, distance: 7.9
click at [904, 590] on textarea at bounding box center [897, 584] width 563 height 23
type textarea "Can you add a "Sale" category chart"
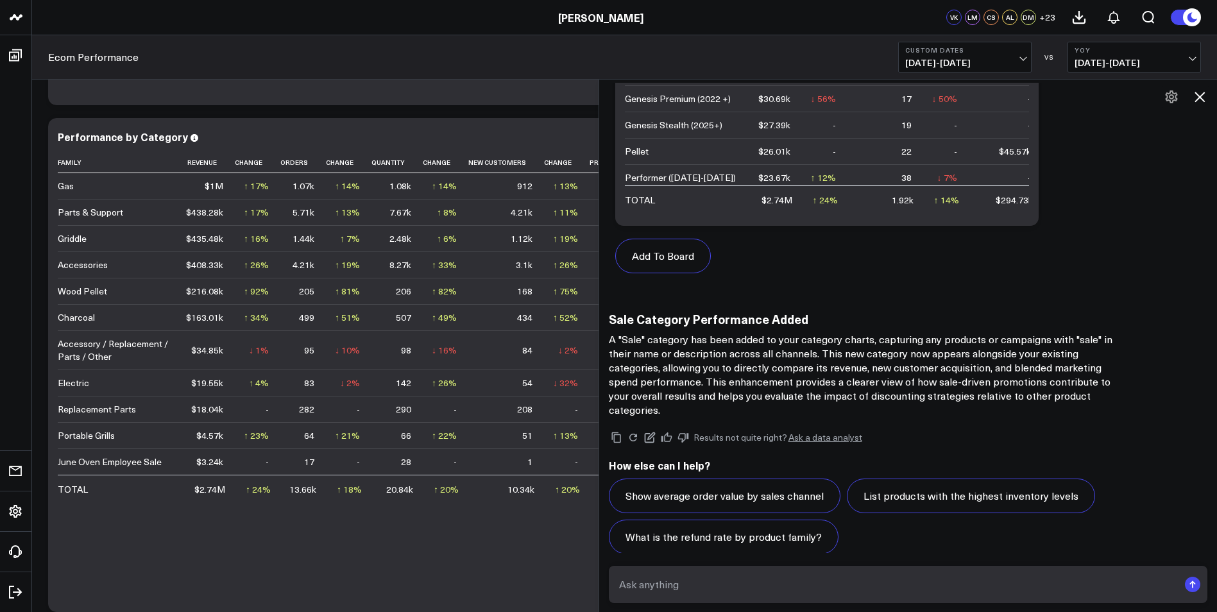
scroll to position [2347, 0]
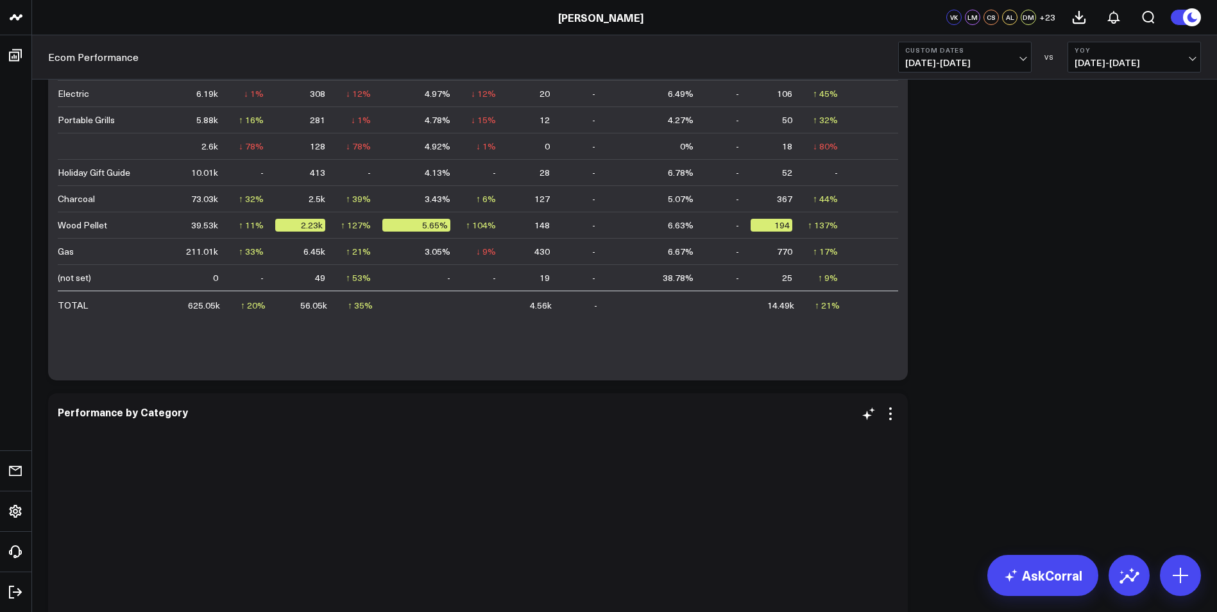
scroll to position [2373, 0]
